Goal: Entertainment & Leisure: Consume media (video, audio)

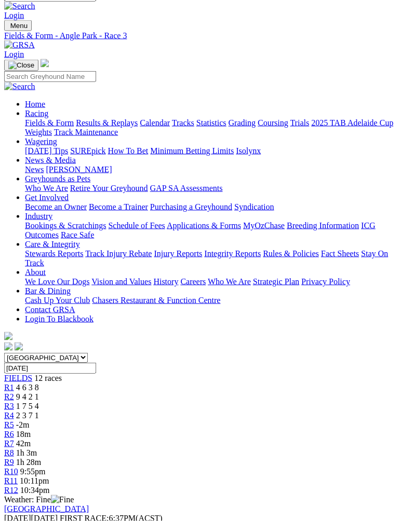
scroll to position [14, 0]
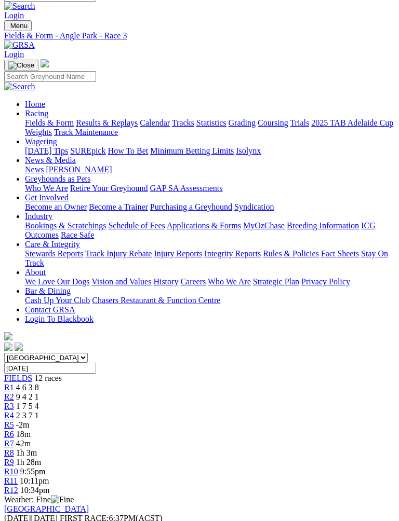
scroll to position [13, 0]
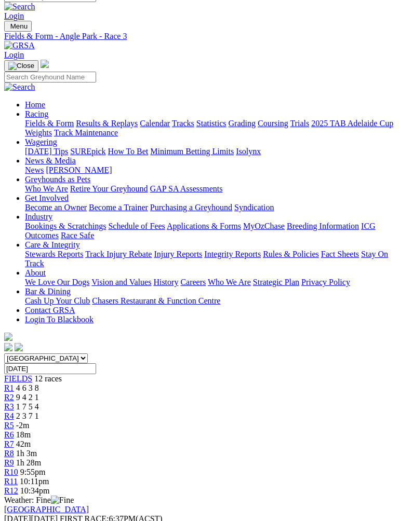
click at [14, 384] on span "R1" at bounding box center [9, 388] width 10 height 9
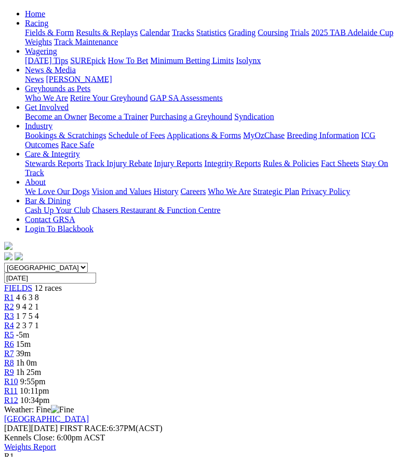
scroll to position [103, 0]
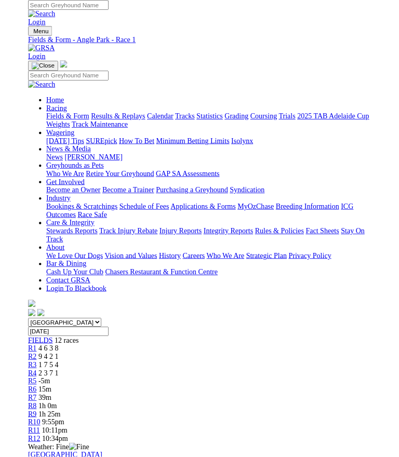
scroll to position [39, 0]
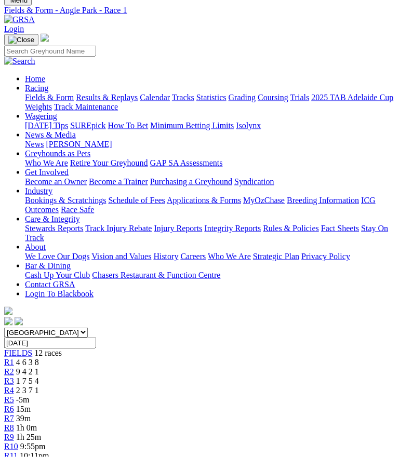
click at [113, 327] on div "South Australia New South Wales Northern Territory Queensland Tasmania Victoria…" at bounding box center [199, 398] width 390 height 142
click at [14, 367] on span "R2" at bounding box center [9, 371] width 10 height 9
click at [14, 367] on link "R2" at bounding box center [9, 371] width 10 height 9
click at [14, 367] on span "R2" at bounding box center [9, 371] width 10 height 9
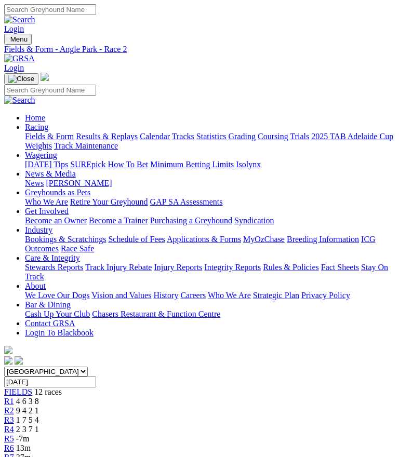
click at [39, 425] on span "2 3 7 1" at bounding box center [27, 429] width 23 height 9
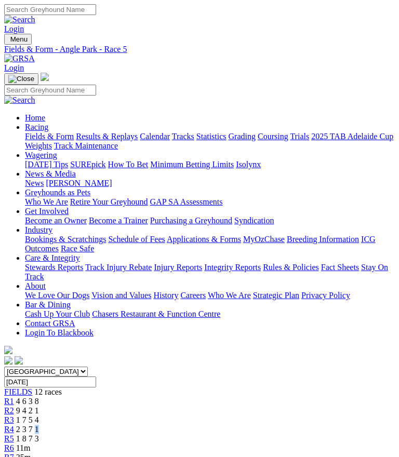
click at [14, 425] on span "R4" at bounding box center [9, 429] width 10 height 9
click at [39, 425] on span "2 3 7 1" at bounding box center [27, 429] width 23 height 9
click at [179, 425] on div "R4 2 3 7 1" at bounding box center [199, 429] width 390 height 9
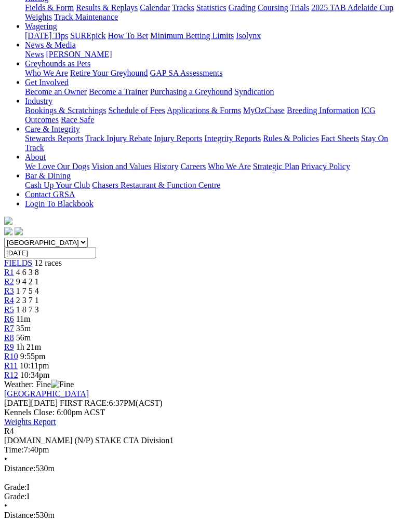
scroll to position [133, 0]
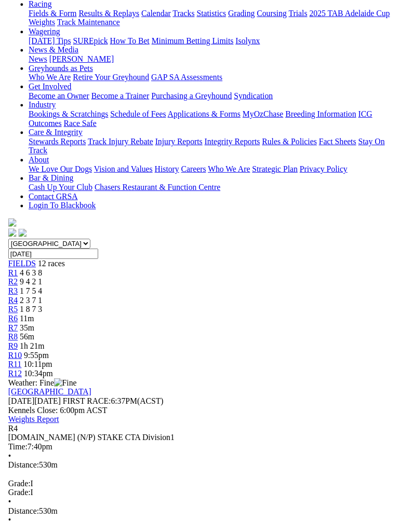
scroll to position [133, 0]
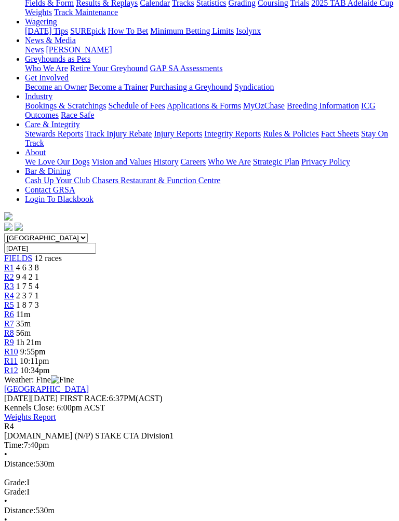
click at [358, 422] on div "R4 [DOMAIN_NAME] (N/P) STAKE CTA Division1 Time: 7:40pm • Distance: 530m Grade:…" at bounding box center [199, 482] width 390 height 121
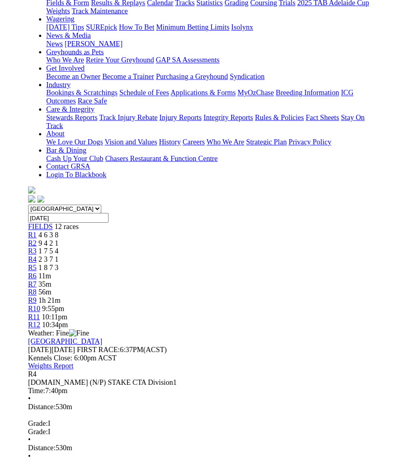
scroll to position [168, 0]
